Goal: Navigation & Orientation: Find specific page/section

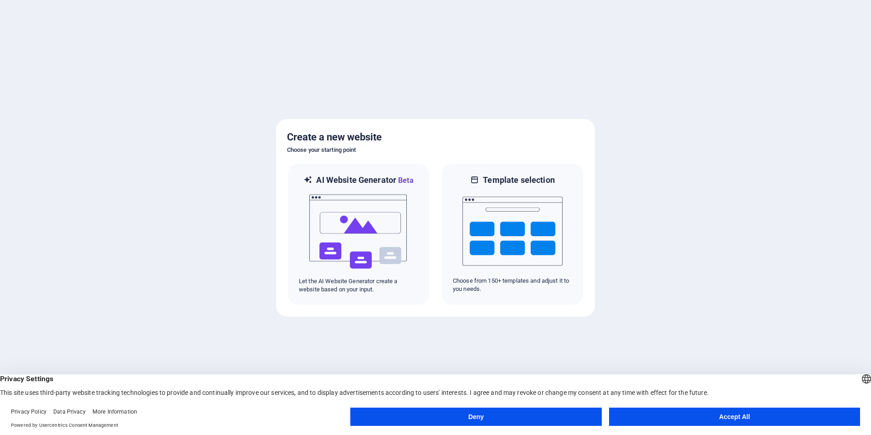
click at [708, 410] on button "Accept All" at bounding box center [734, 416] width 251 height 18
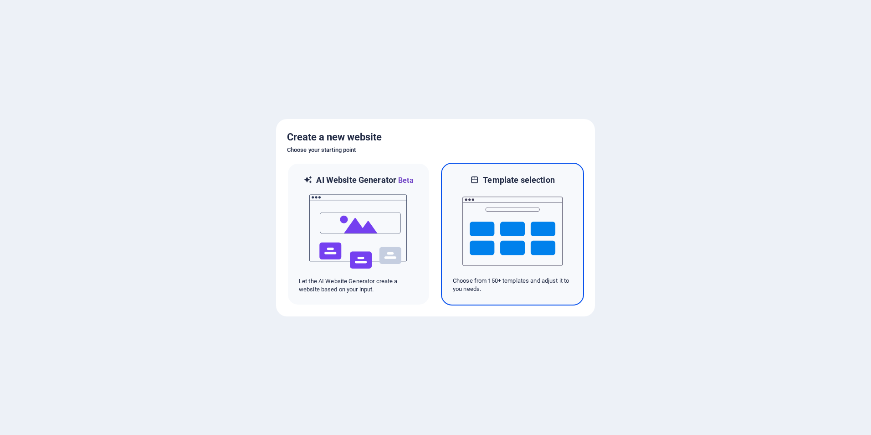
click at [504, 235] on img at bounding box center [512, 230] width 100 height 91
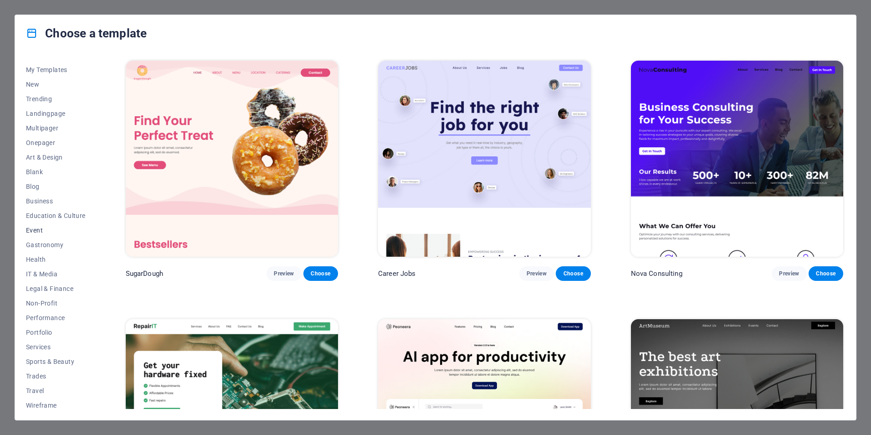
scroll to position [15, 0]
click at [51, 359] on span "Sports & Beauty" at bounding box center [56, 357] width 60 height 7
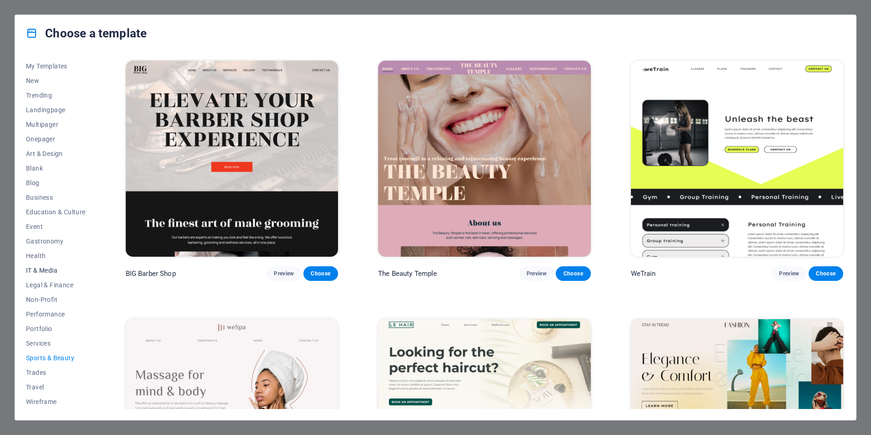
scroll to position [0, 0]
click at [45, 64] on span "All Templates" at bounding box center [56, 65] width 60 height 7
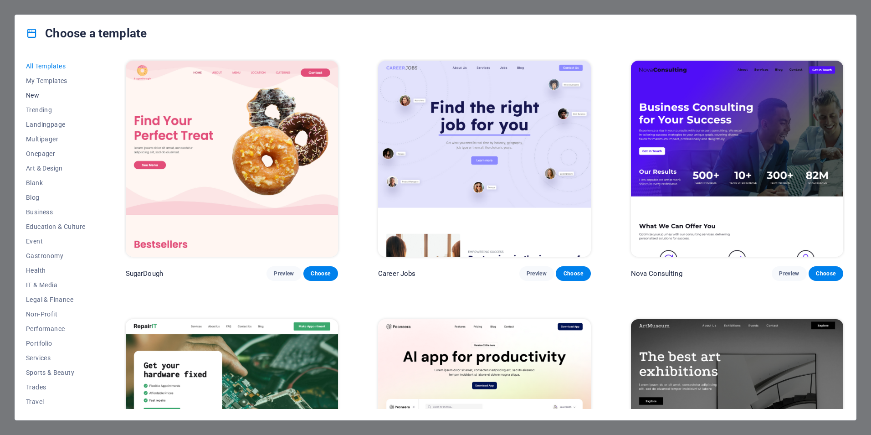
click at [35, 92] on span "New" at bounding box center [56, 95] width 60 height 7
click at [41, 168] on span "Art & Design" at bounding box center [56, 167] width 60 height 7
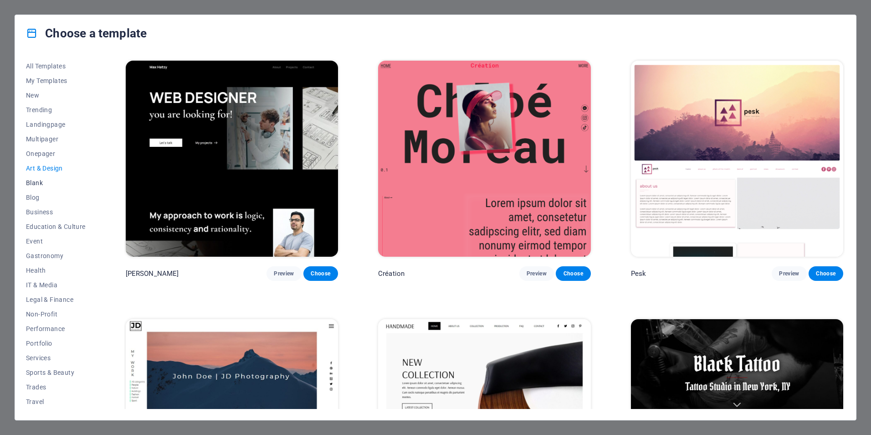
click at [38, 181] on span "Blank" at bounding box center [56, 182] width 60 height 7
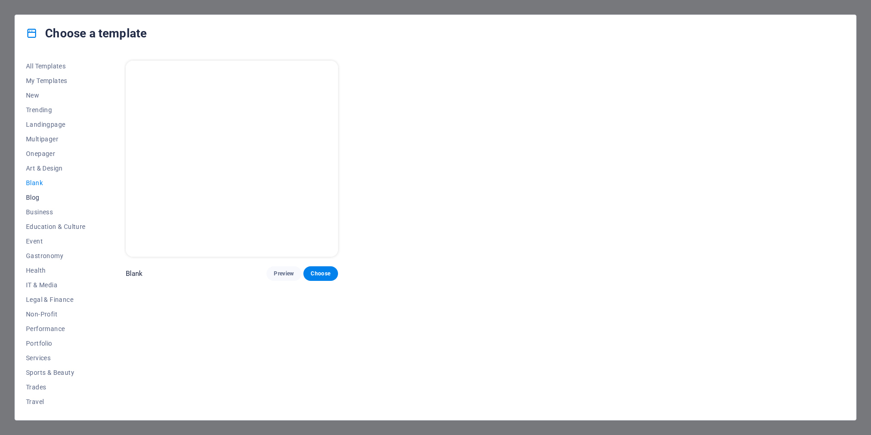
click at [39, 195] on span "Blog" at bounding box center [56, 197] width 60 height 7
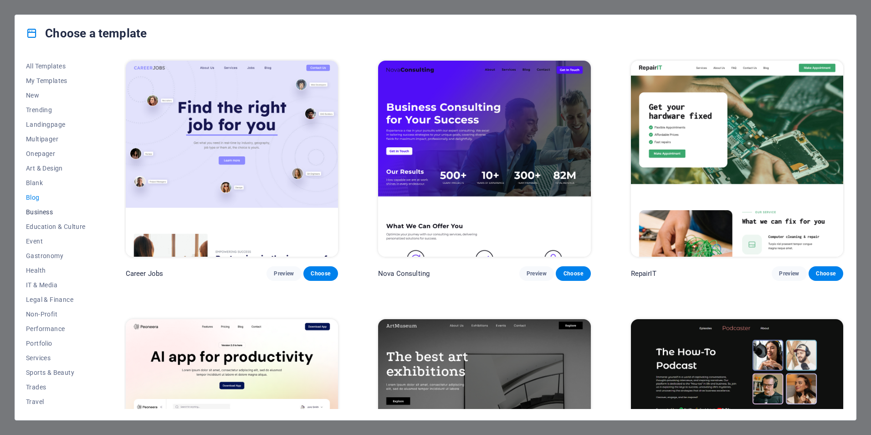
click at [41, 210] on span "Business" at bounding box center [56, 211] width 60 height 7
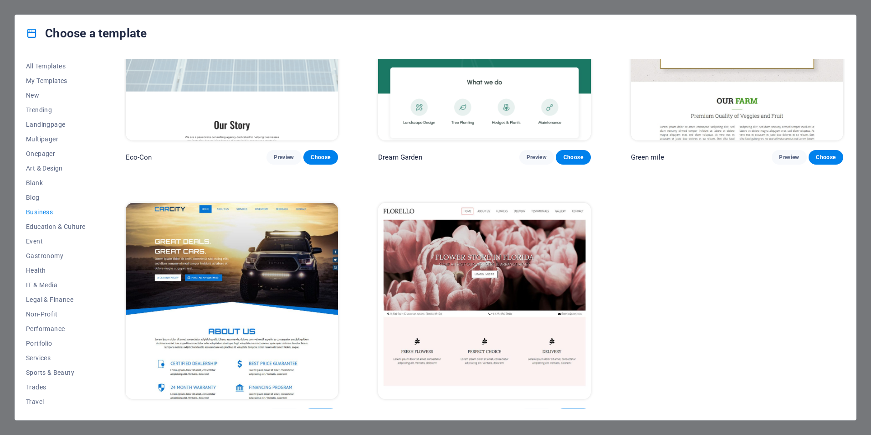
scroll to position [128, 0]
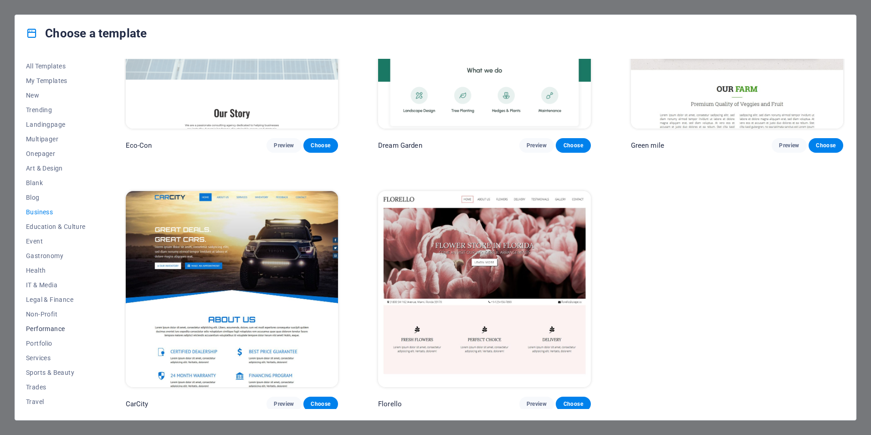
click at [54, 327] on span "Performance" at bounding box center [56, 328] width 60 height 7
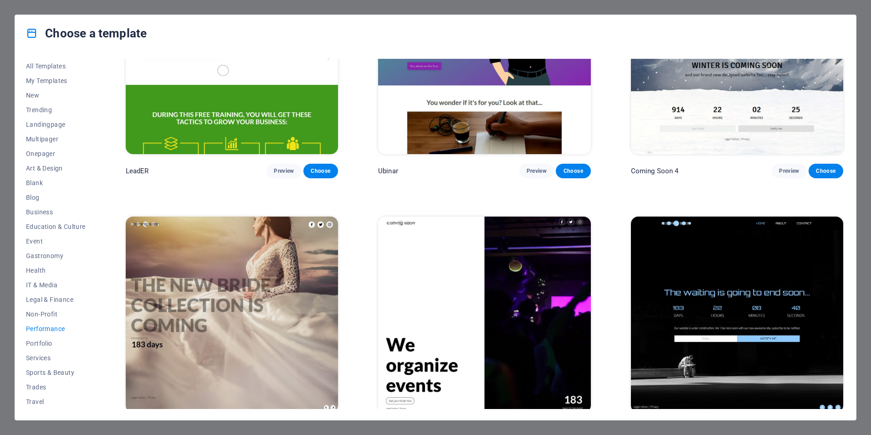
scroll to position [1157, 0]
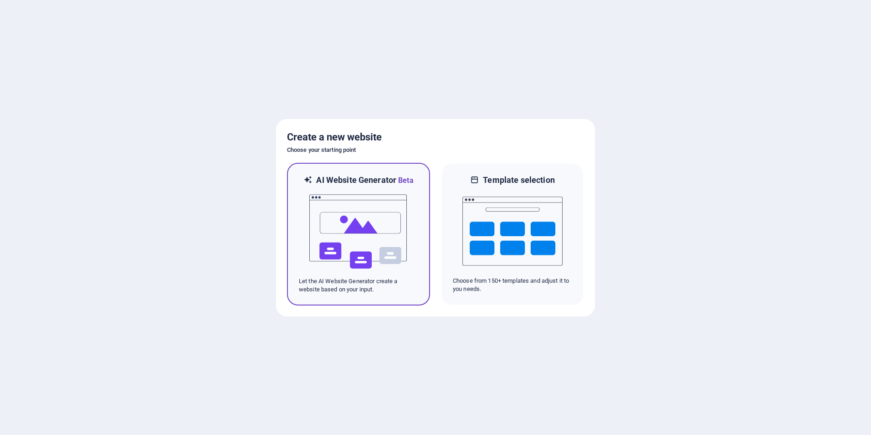
click at [369, 211] on img at bounding box center [358, 231] width 100 height 91
